Goal: Information Seeking & Learning: Understand process/instructions

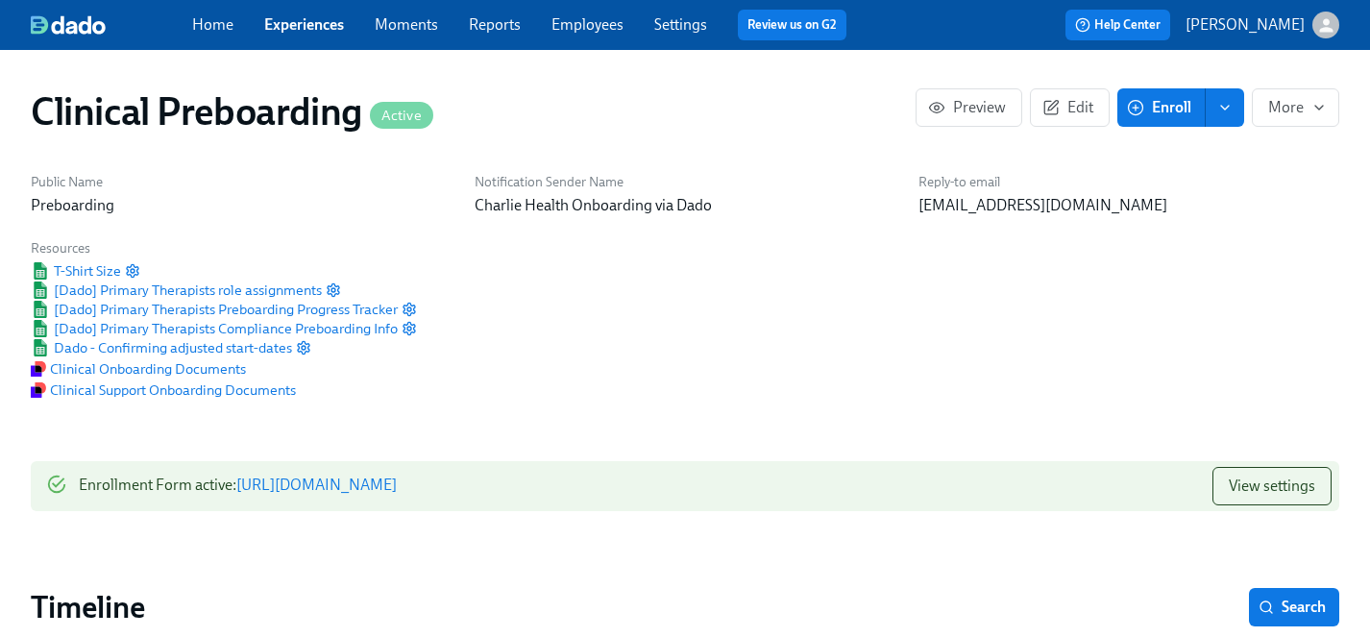
scroll to position [0, 23565]
click at [309, 27] on link "Experiences" at bounding box center [304, 24] width 80 height 18
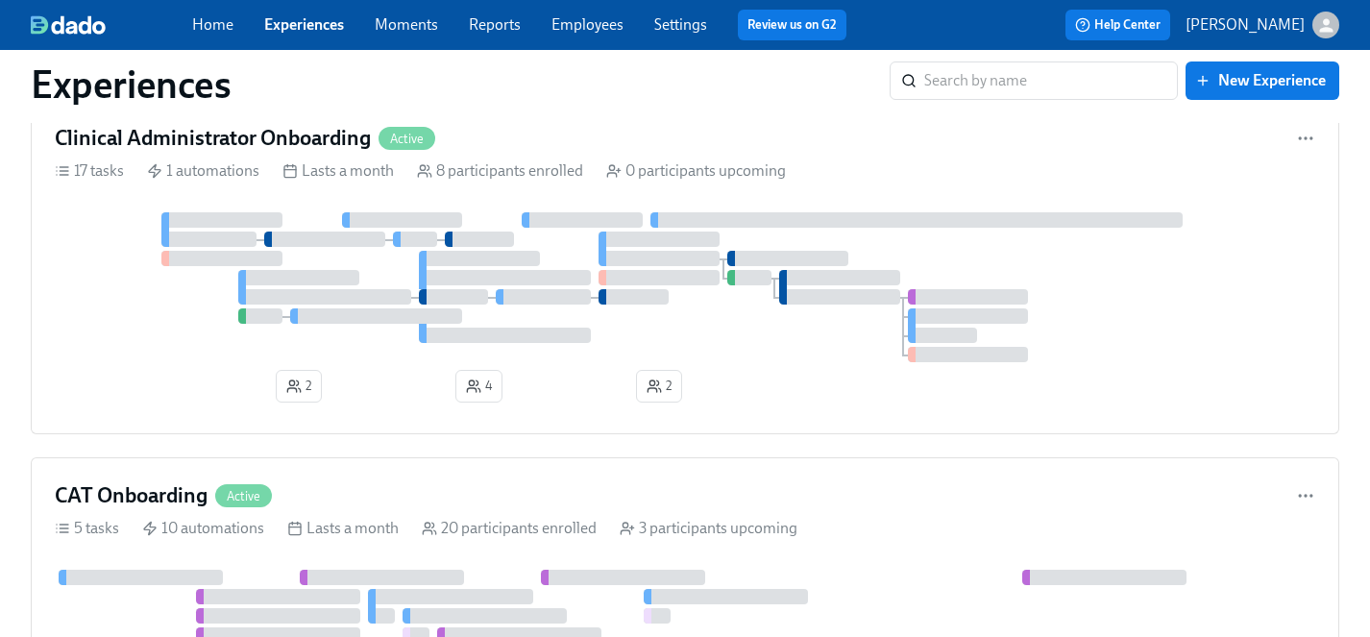
scroll to position [2078, 0]
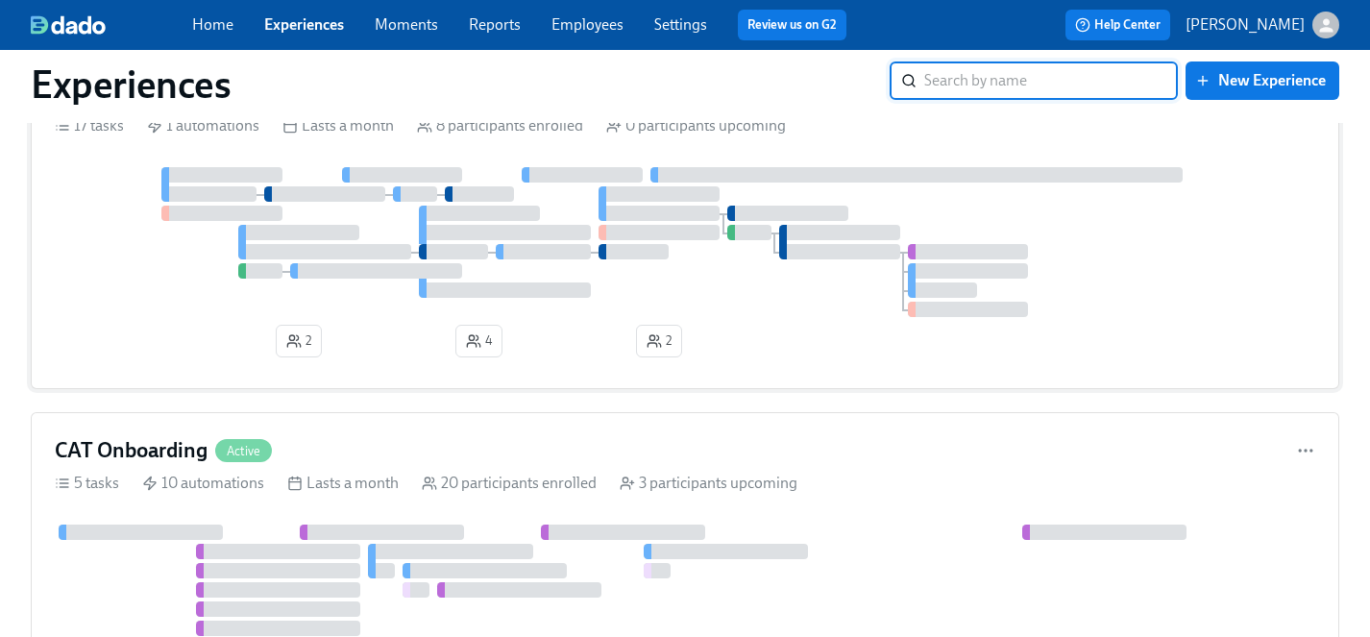
click at [614, 297] on div at bounding box center [685, 242] width 1260 height 150
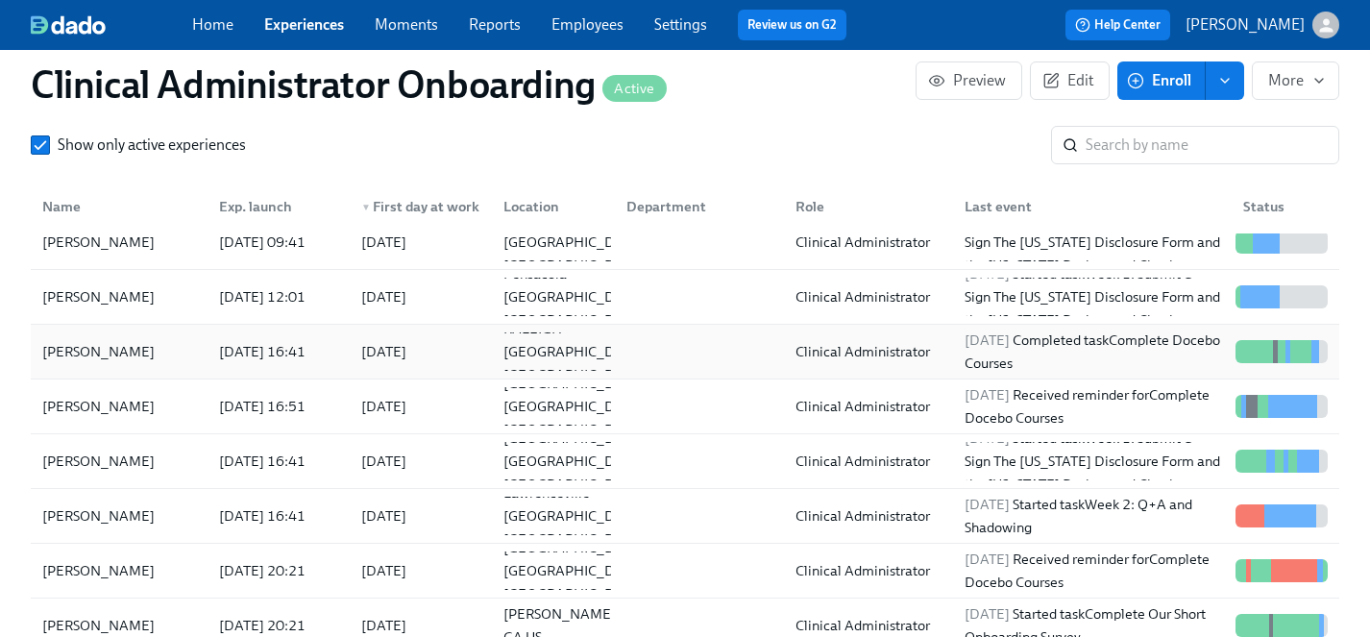
scroll to position [1753, 0]
click at [115, 515] on div "[PERSON_NAME]" at bounding box center [99, 514] width 128 height 23
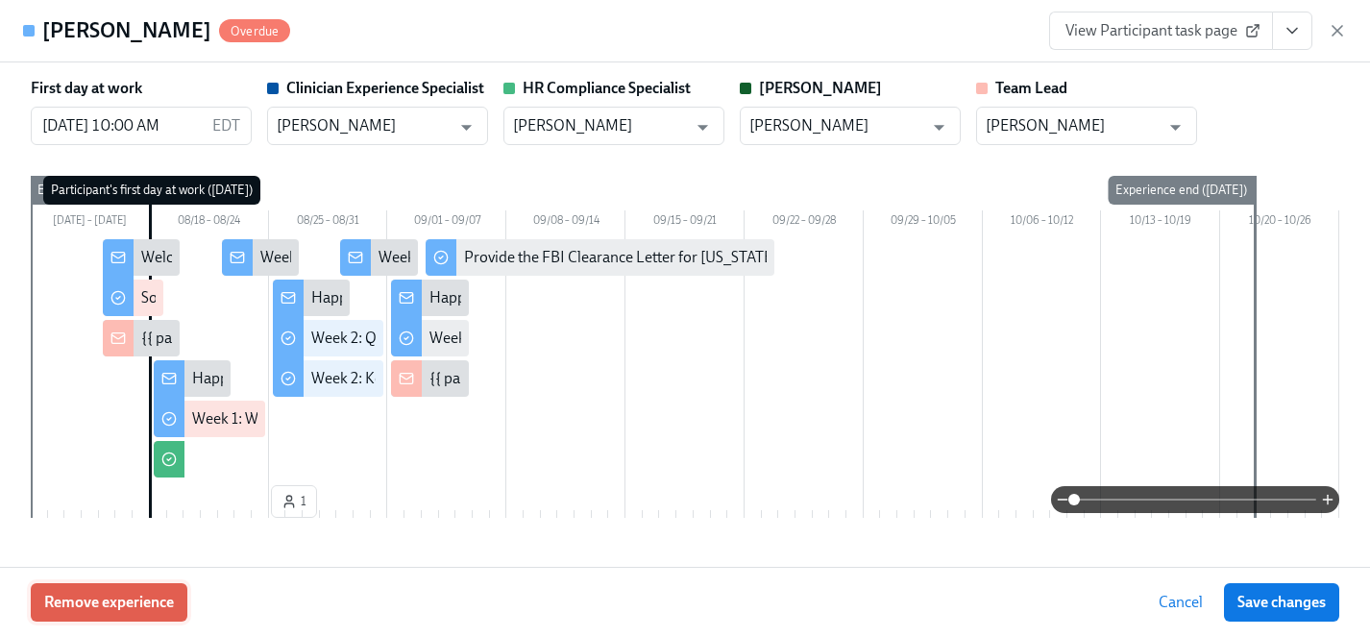
click at [120, 602] on span "Remove experience" at bounding box center [109, 602] width 130 height 19
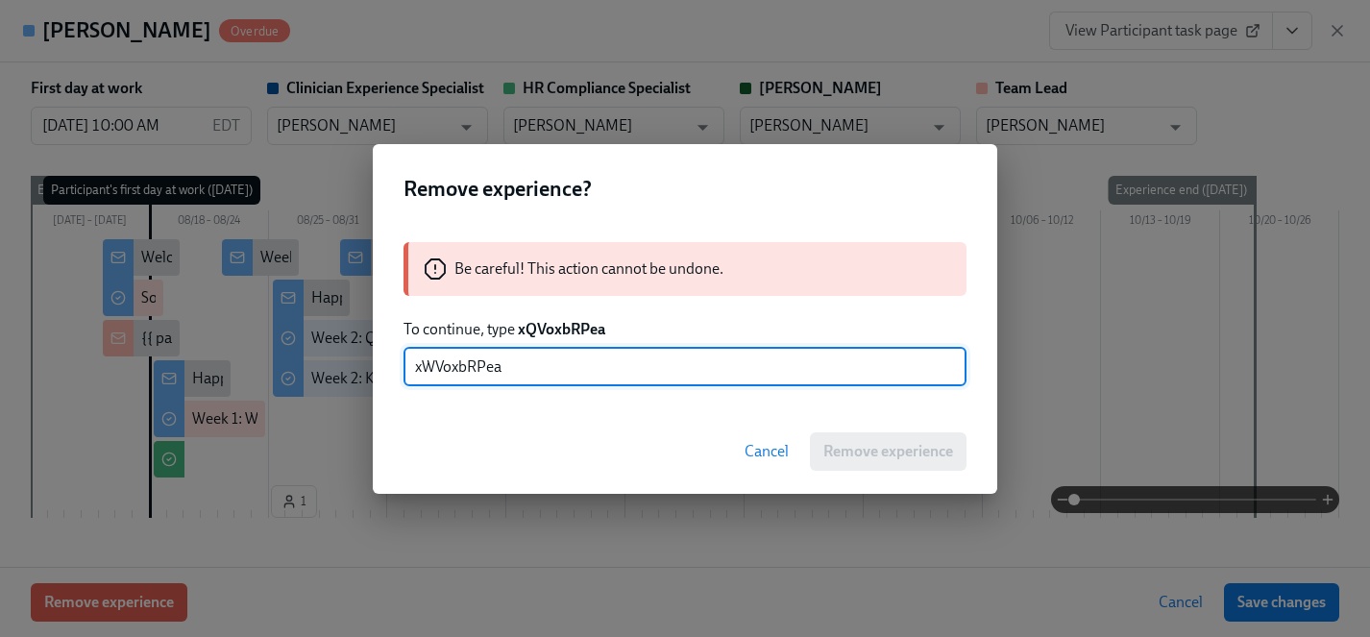
click at [433, 365] on input "xWVoxbRPea" at bounding box center [684, 367] width 563 height 38
type input "xQVoxbRPea"
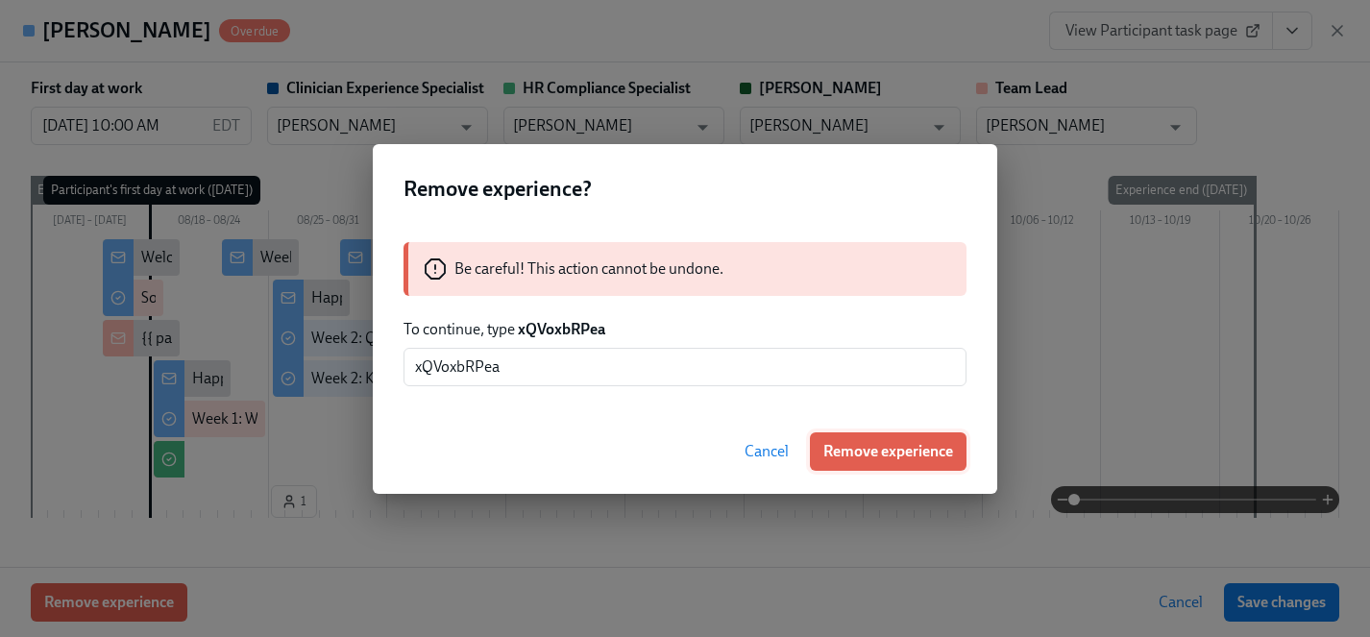
click at [841, 443] on span "Remove experience" at bounding box center [888, 451] width 130 height 19
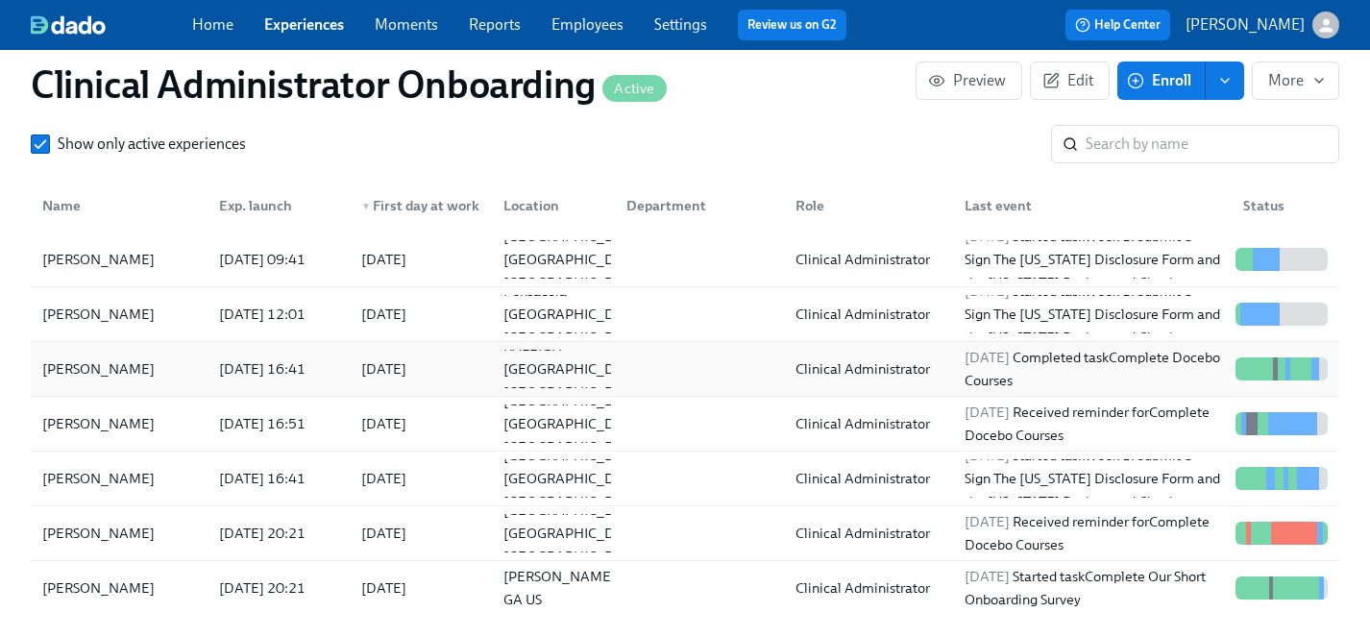
scroll to position [0, 5354]
click at [589, 28] on link "Employees" at bounding box center [587, 24] width 72 height 18
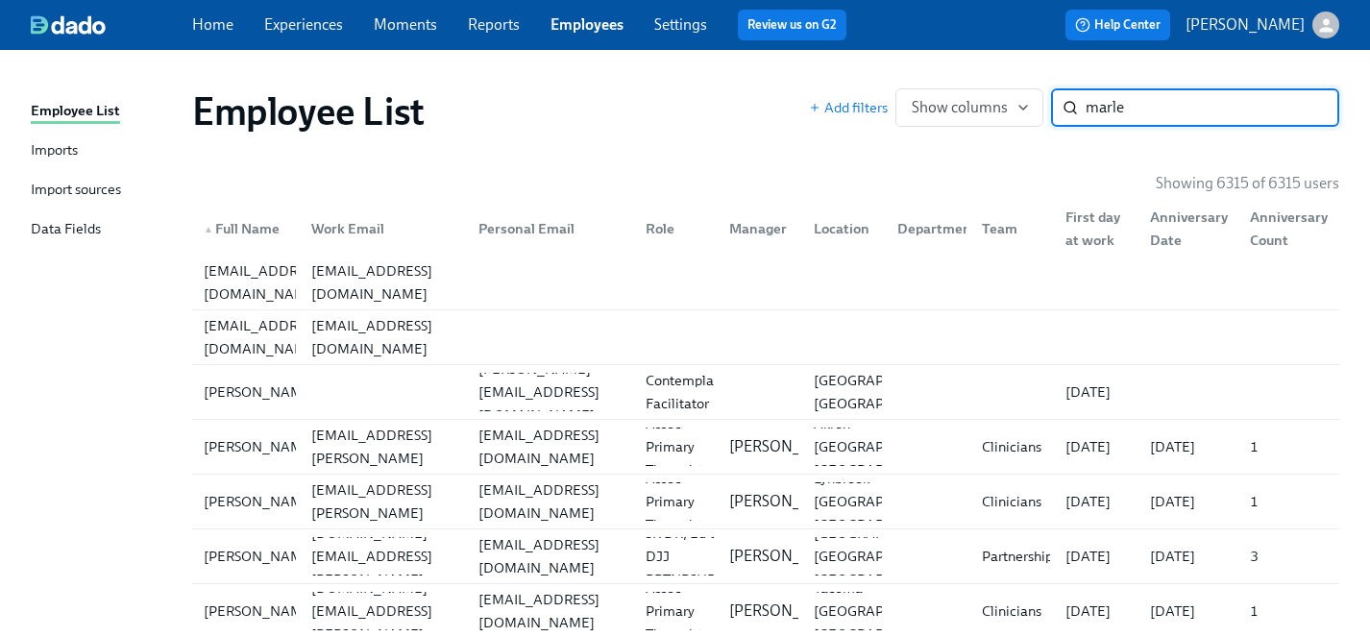
type input "[PERSON_NAME]"
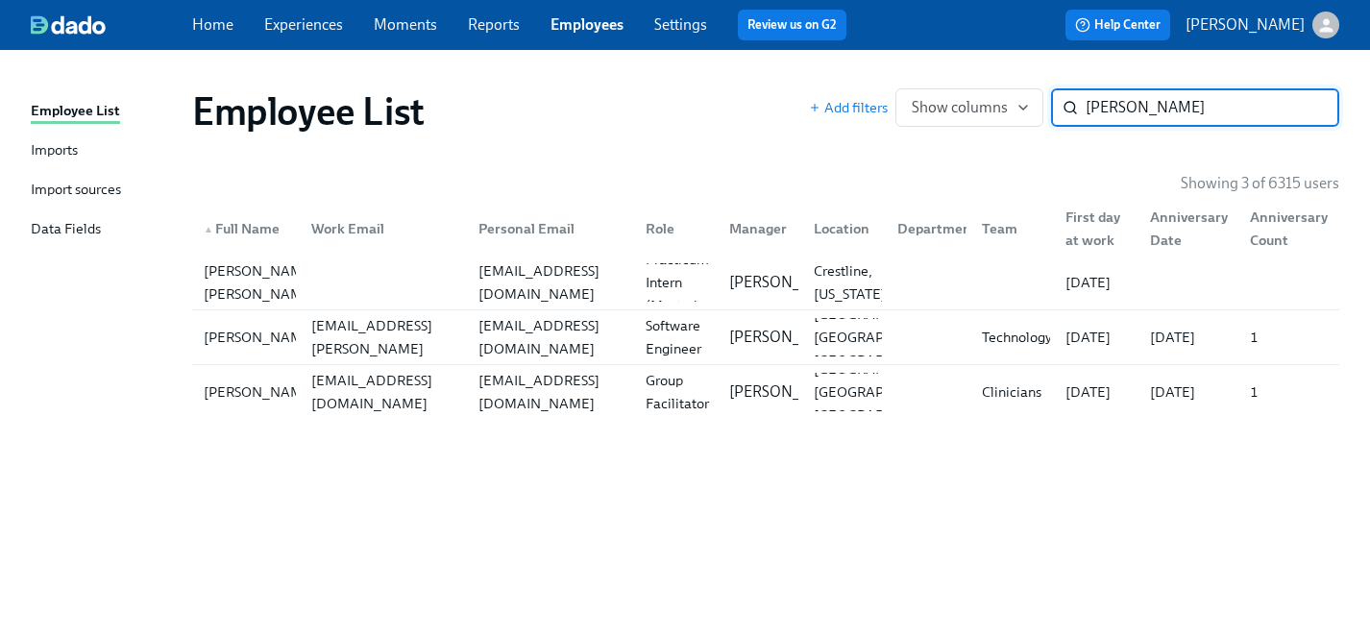
click at [1303, 109] on input "[PERSON_NAME]" at bounding box center [1212, 107] width 254 height 38
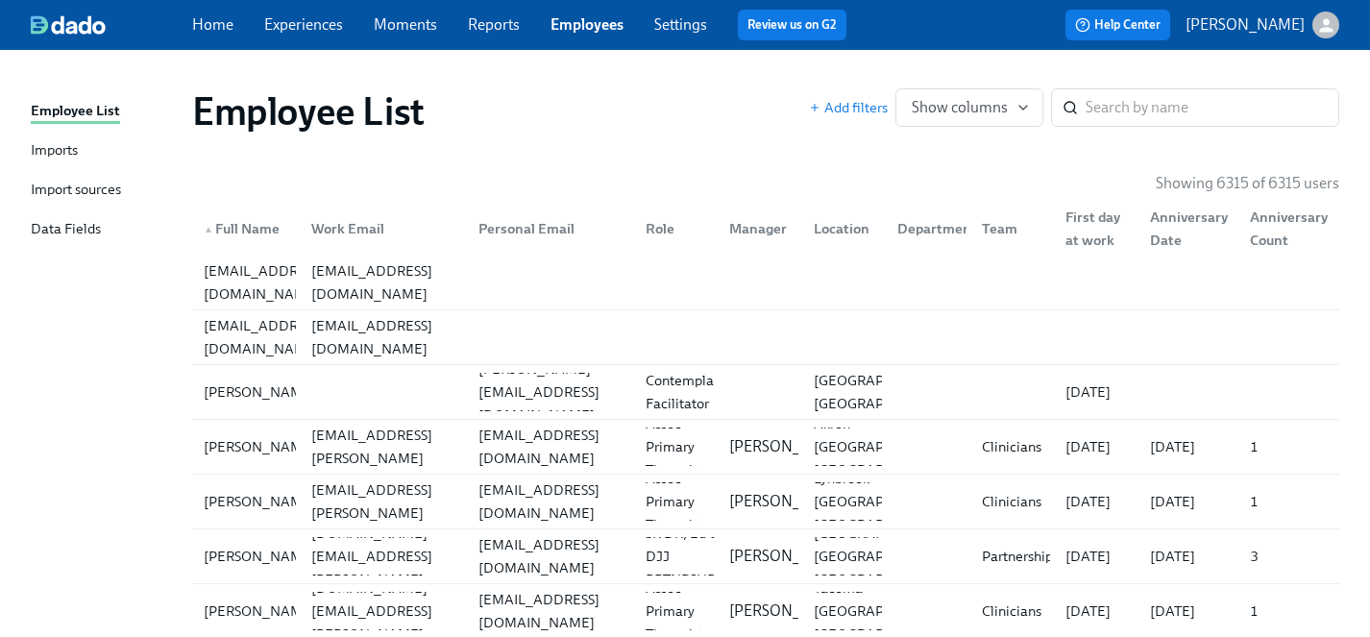
click at [311, 20] on link "Experiences" at bounding box center [303, 24] width 79 height 18
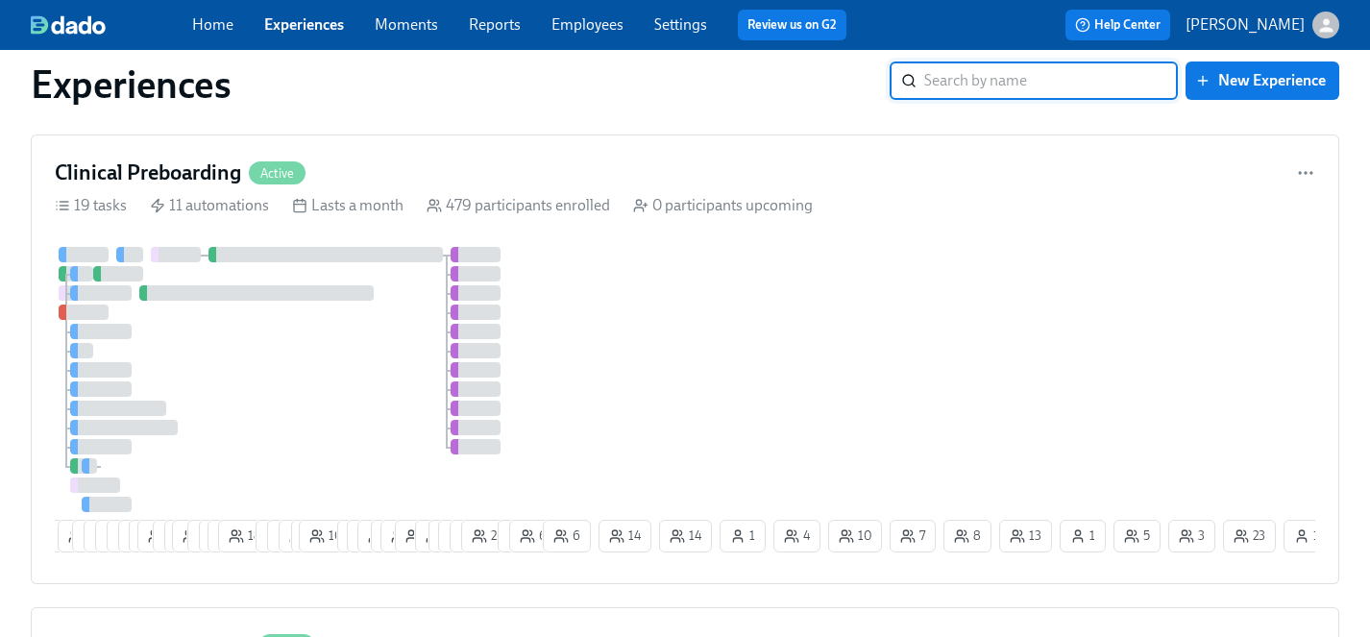
scroll to position [5742, 0]
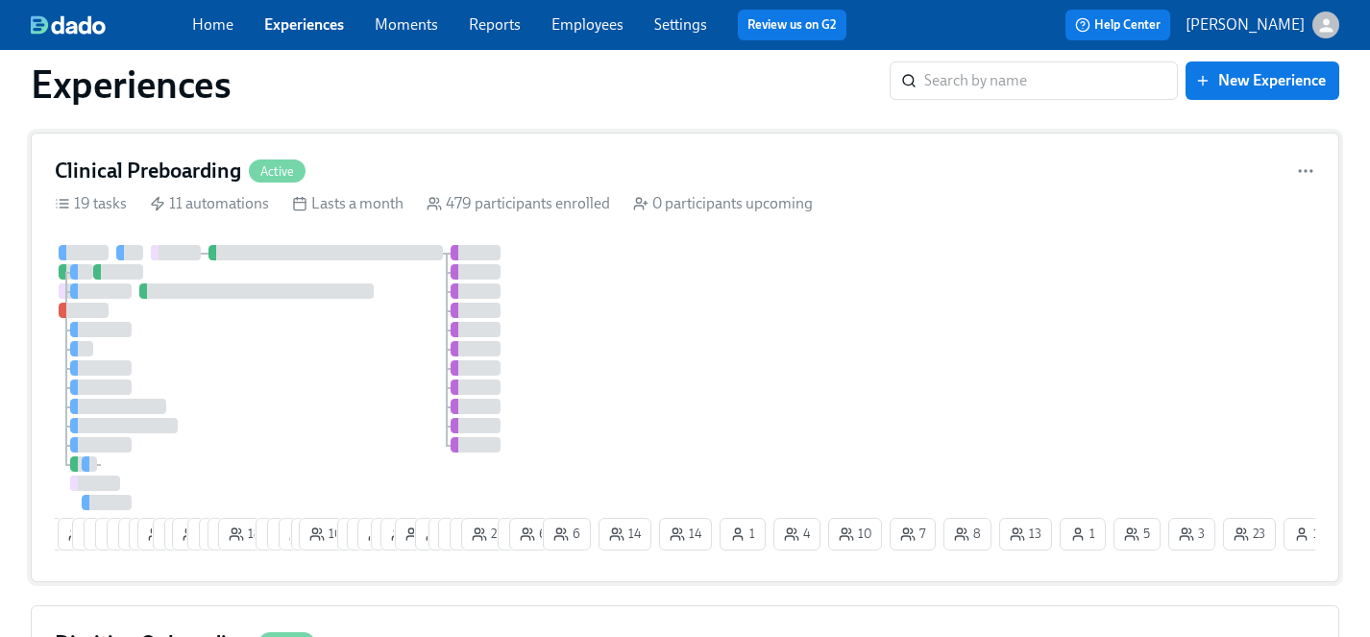
click at [333, 369] on div at bounding box center [297, 377] width 484 height 265
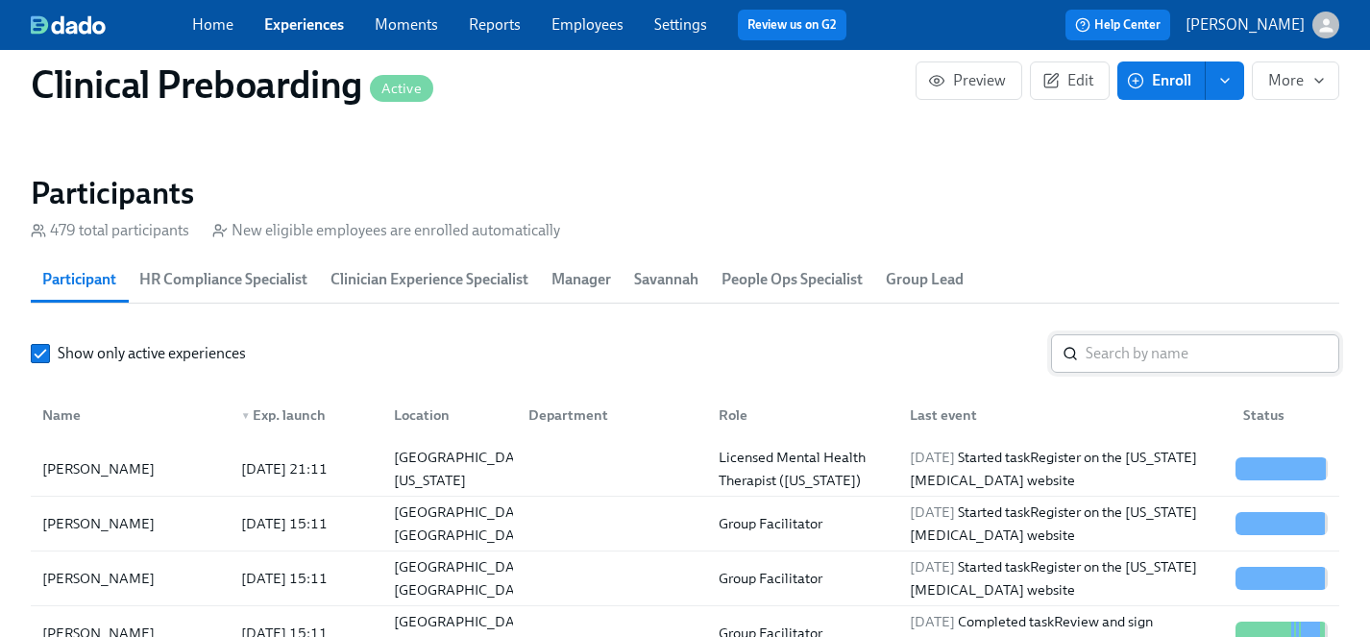
scroll to position [1957, 0]
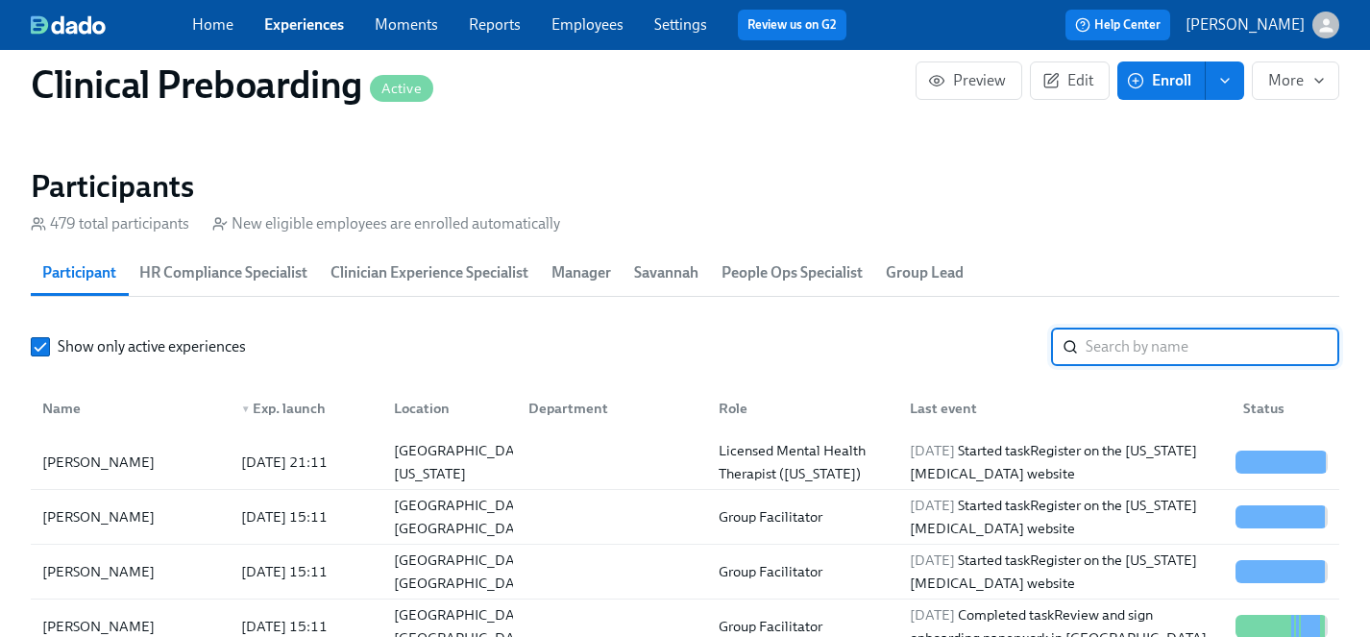
click at [1133, 347] on input "search" at bounding box center [1212, 347] width 254 height 38
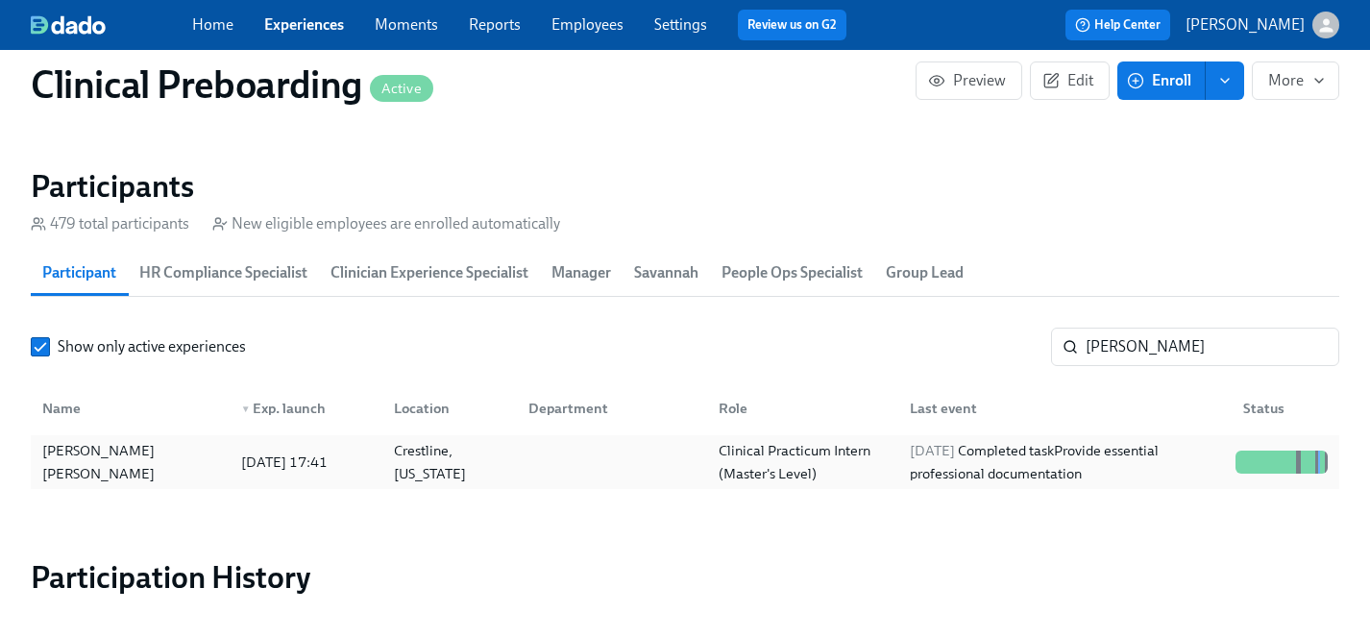
click at [104, 451] on div "[PERSON_NAME] [PERSON_NAME]" at bounding box center [130, 462] width 191 height 46
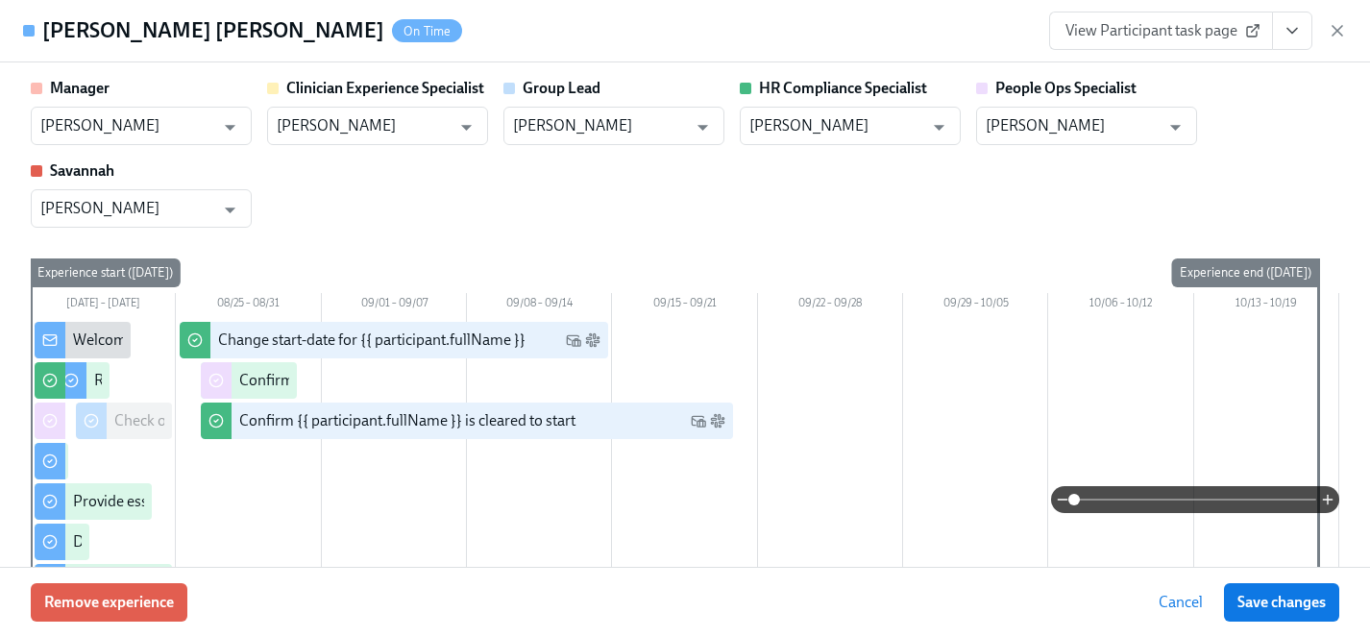
click at [1149, 30] on span "View Participant task page" at bounding box center [1160, 30] width 191 height 19
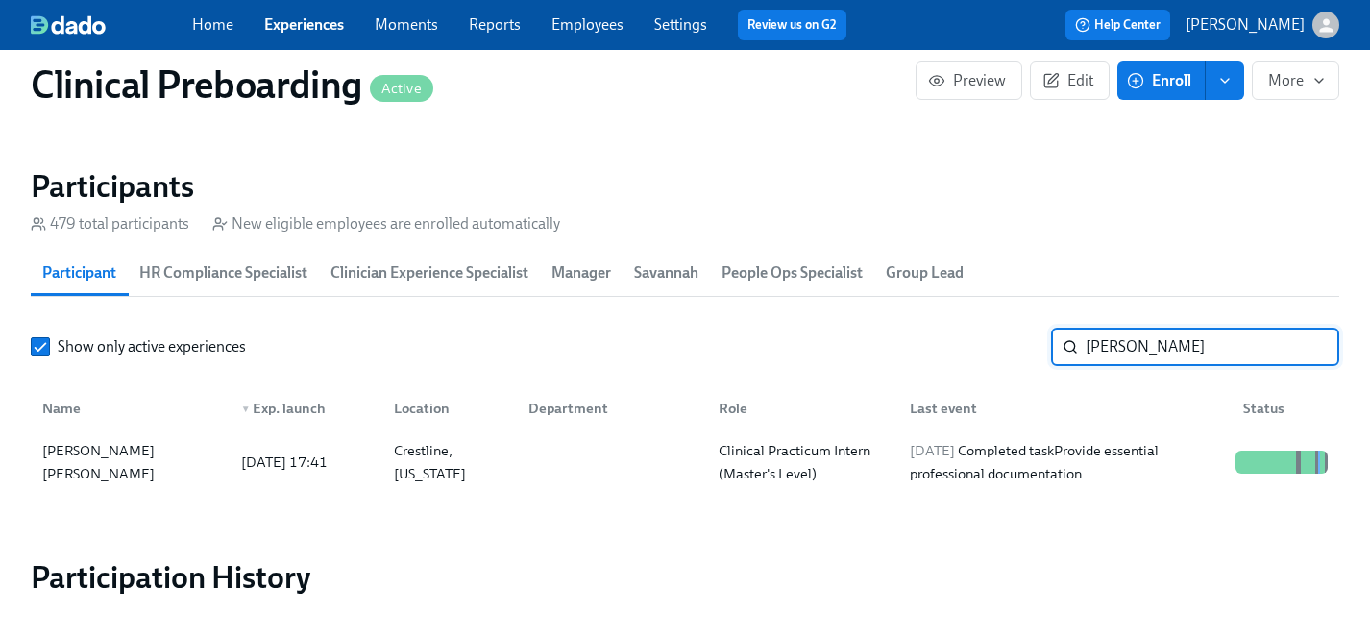
drag, startPoint x: 1158, startPoint y: 355, endPoint x: 968, endPoint y: 352, distance: 190.2
click at [968, 352] on div "Show only active experiences [PERSON_NAME] ​" at bounding box center [685, 347] width 1308 height 38
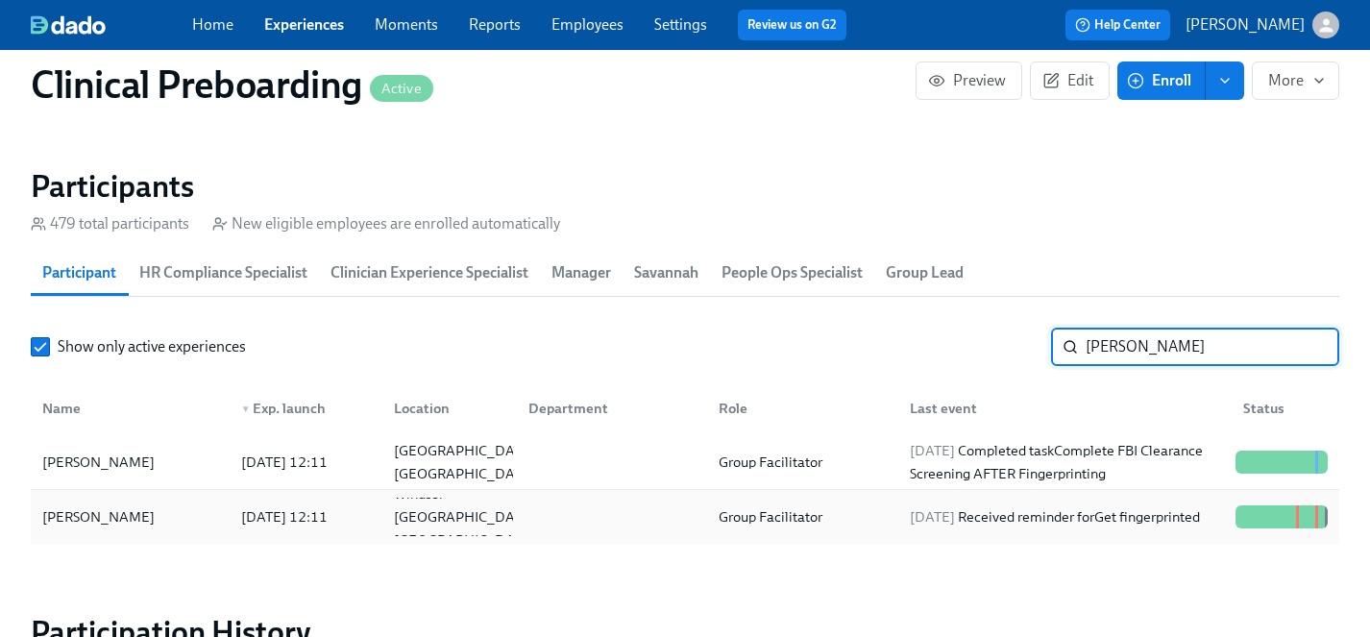
type input "[PERSON_NAME]"
click at [87, 517] on div "[PERSON_NAME]" at bounding box center [99, 516] width 128 height 23
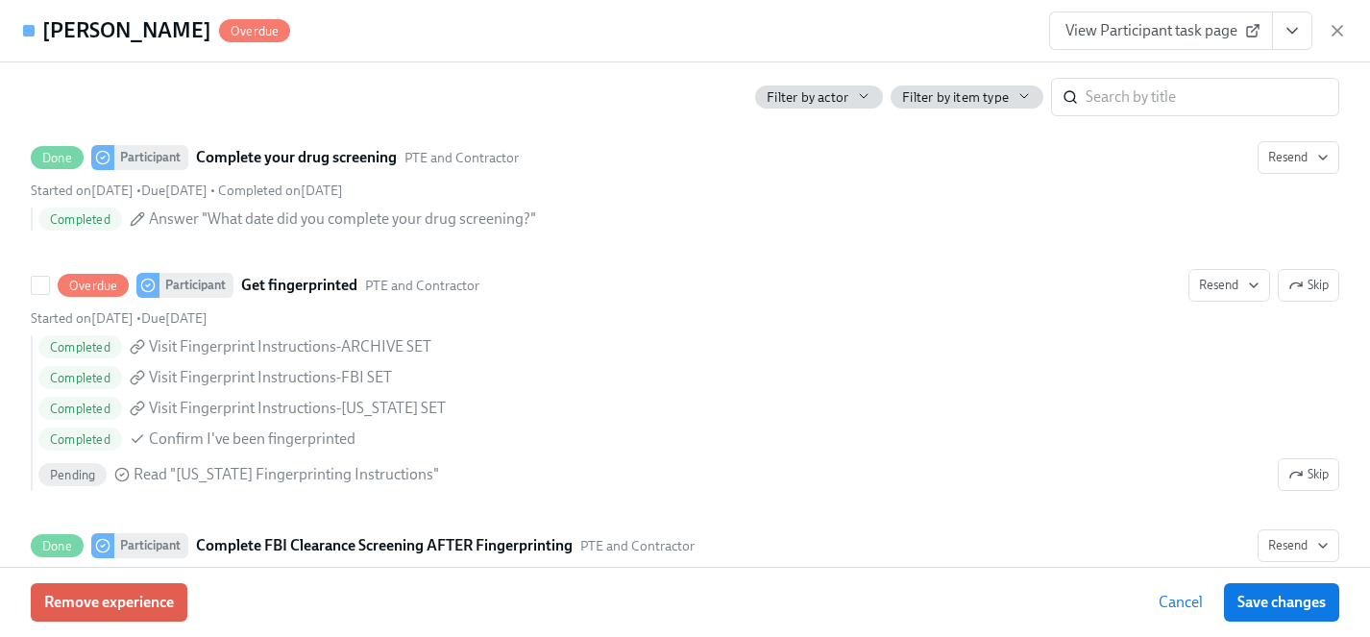
scroll to position [2673, 0]
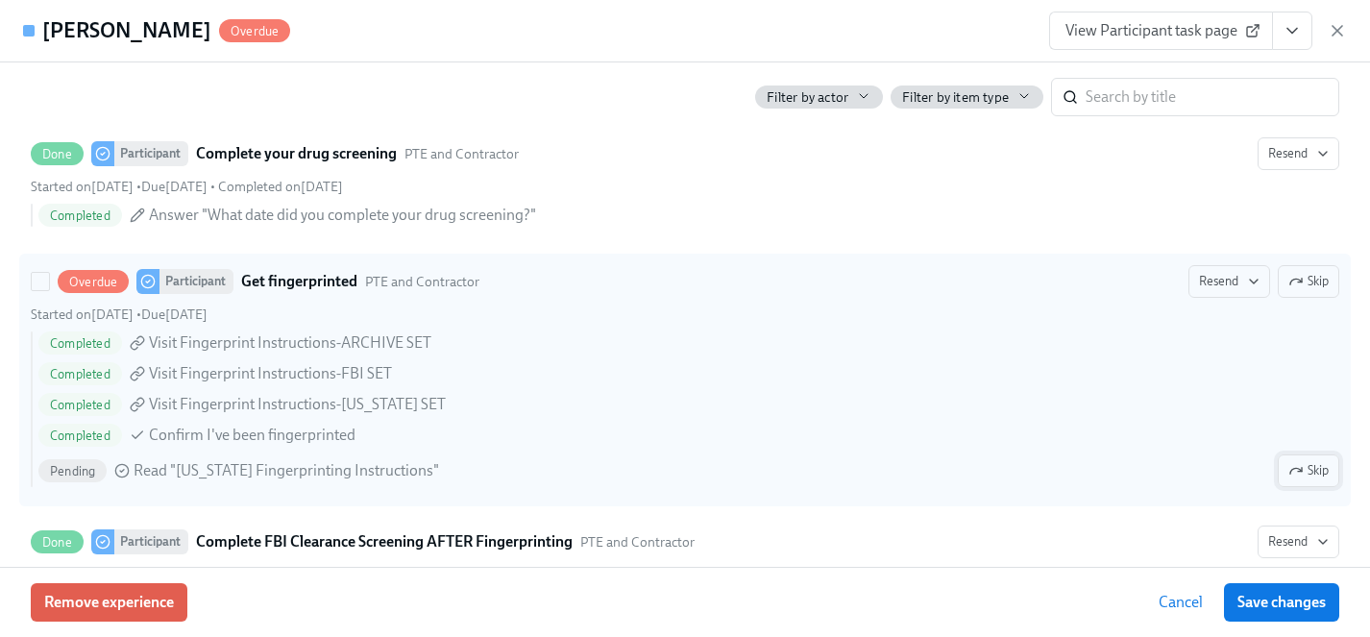
click at [1312, 471] on span "Skip" at bounding box center [1308, 470] width 40 height 19
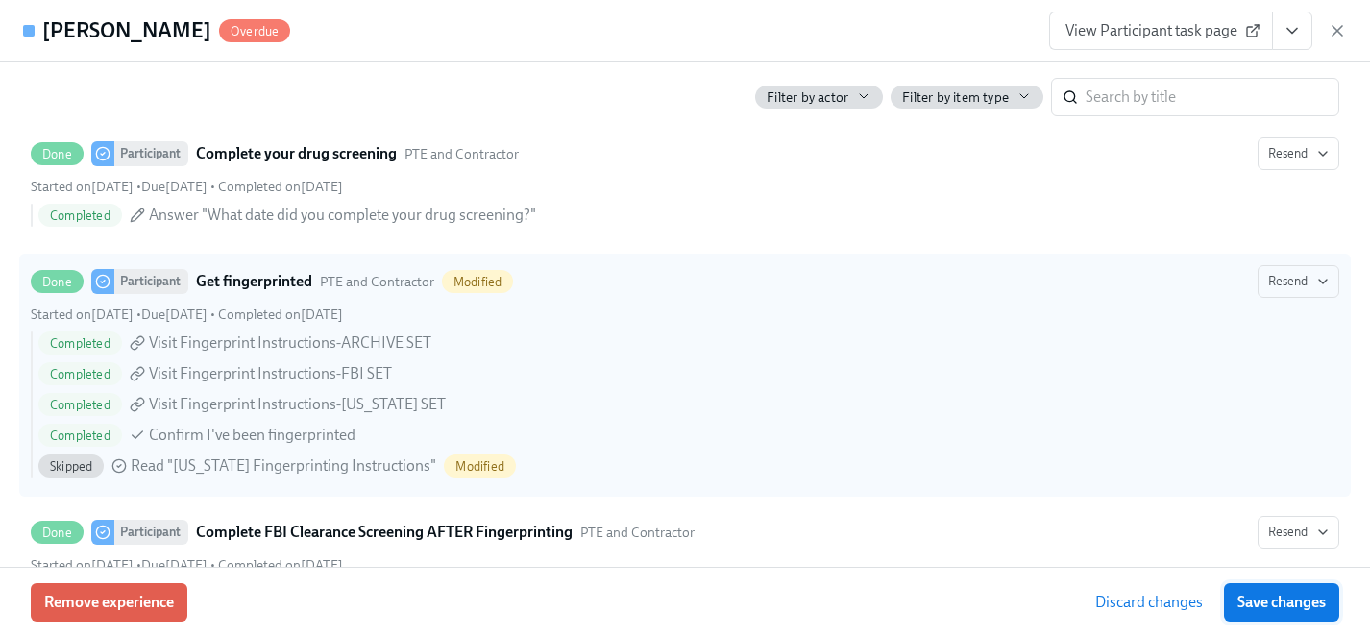
click at [1307, 601] on span "Save changes" at bounding box center [1281, 602] width 88 height 19
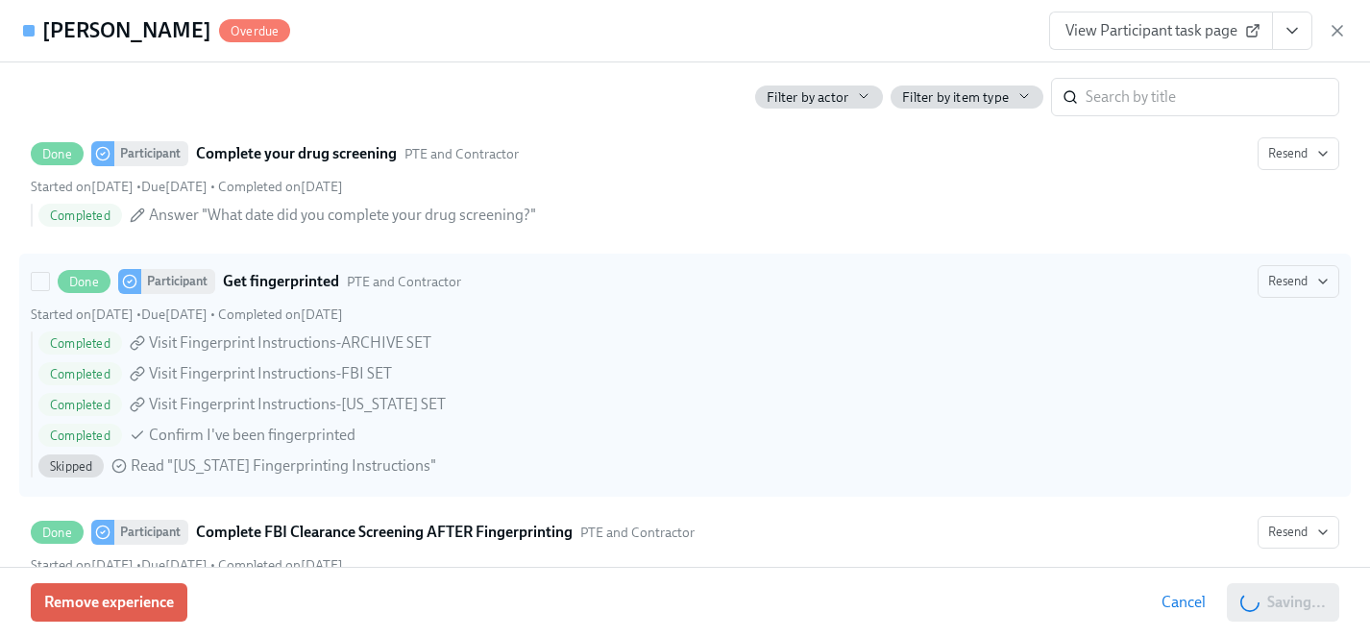
scroll to position [2749, 0]
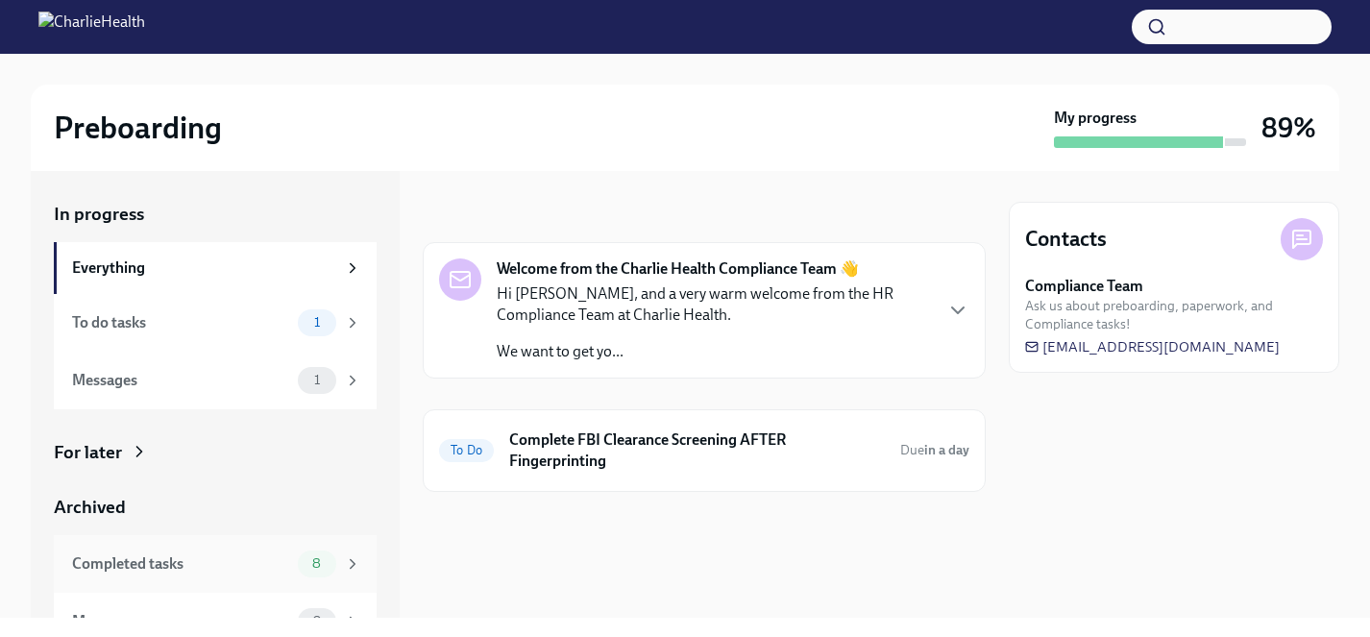
click at [164, 567] on div "Completed tasks" at bounding box center [181, 563] width 218 height 21
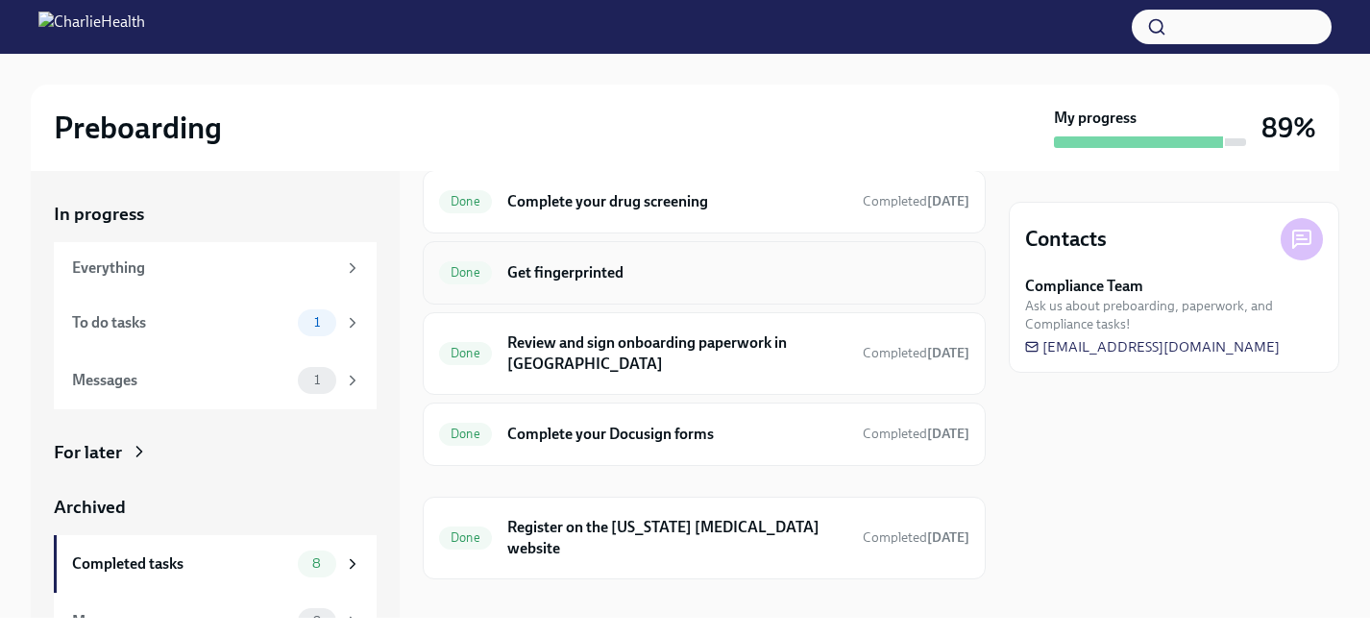
scroll to position [289, 0]
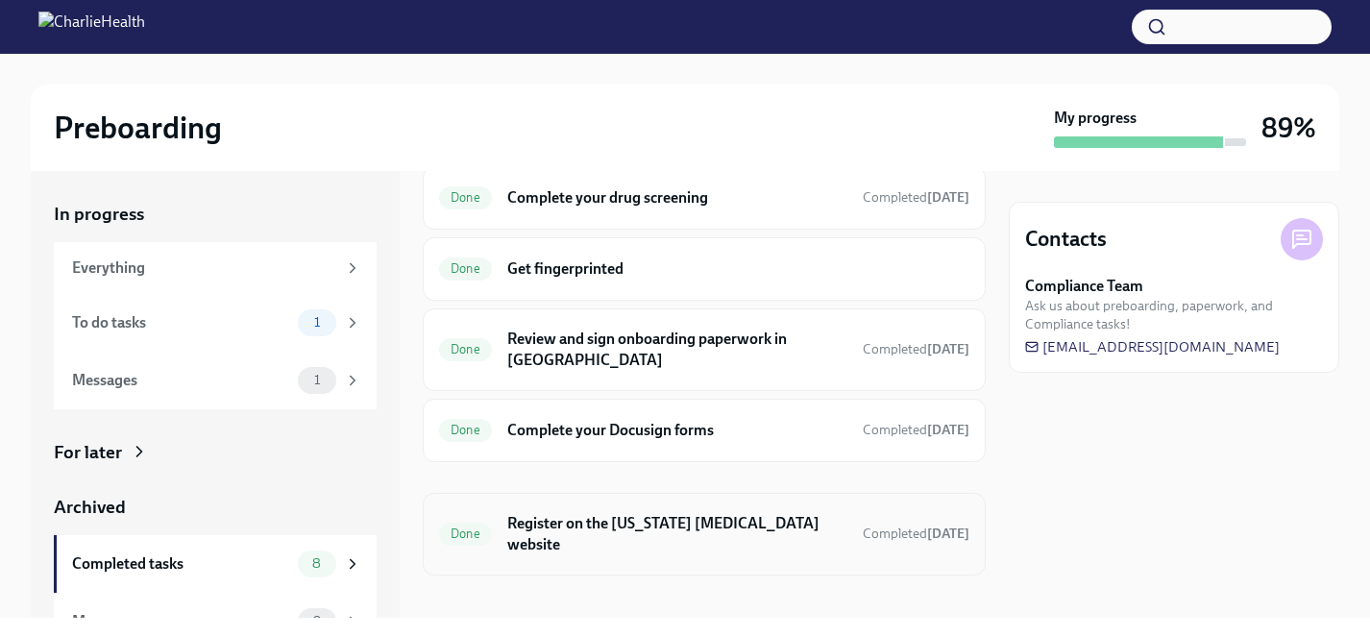
click at [590, 515] on h6 "Register on the [US_STATE] [MEDICAL_DATA] website" at bounding box center [677, 534] width 340 height 42
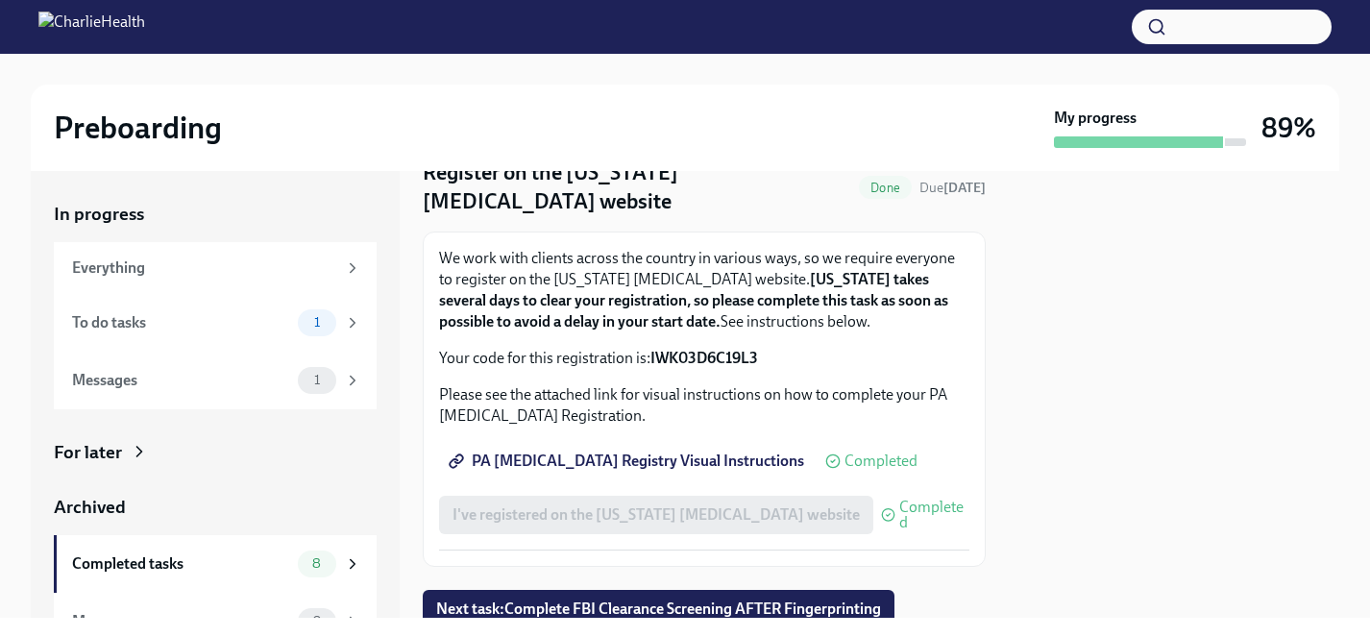
scroll to position [106, 0]
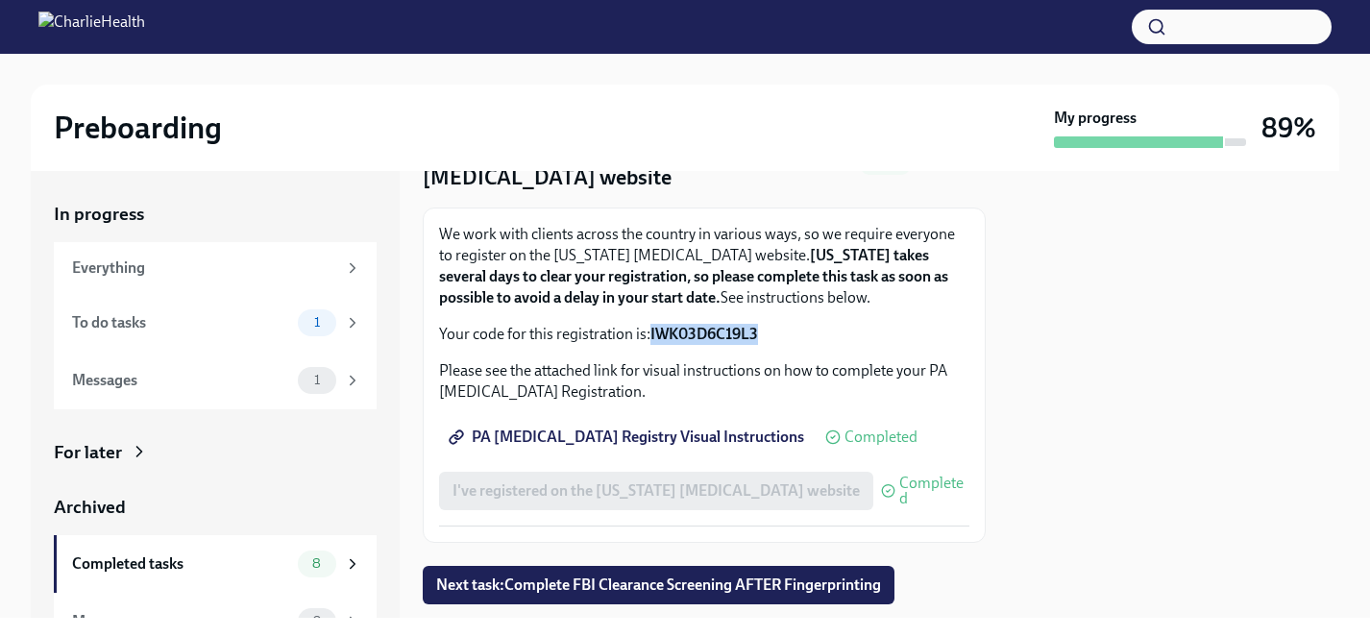
drag, startPoint x: 765, startPoint y: 332, endPoint x: 652, endPoint y: 332, distance: 112.4
click at [652, 332] on p "Your code for this registration is: IWK03D6C19L3" at bounding box center [704, 334] width 530 height 21
copy strong "IWK03D6C19L3"
click at [681, 432] on span "PA Child Abuse Registry Visual Instructions" at bounding box center [628, 436] width 352 height 19
